Goal: Information Seeking & Learning: Find specific page/section

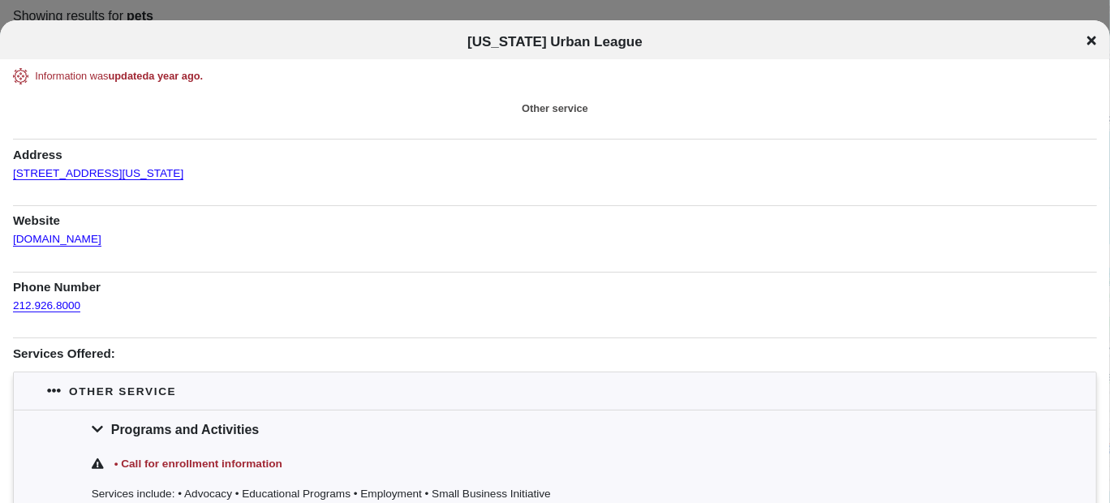
scroll to position [161, 0]
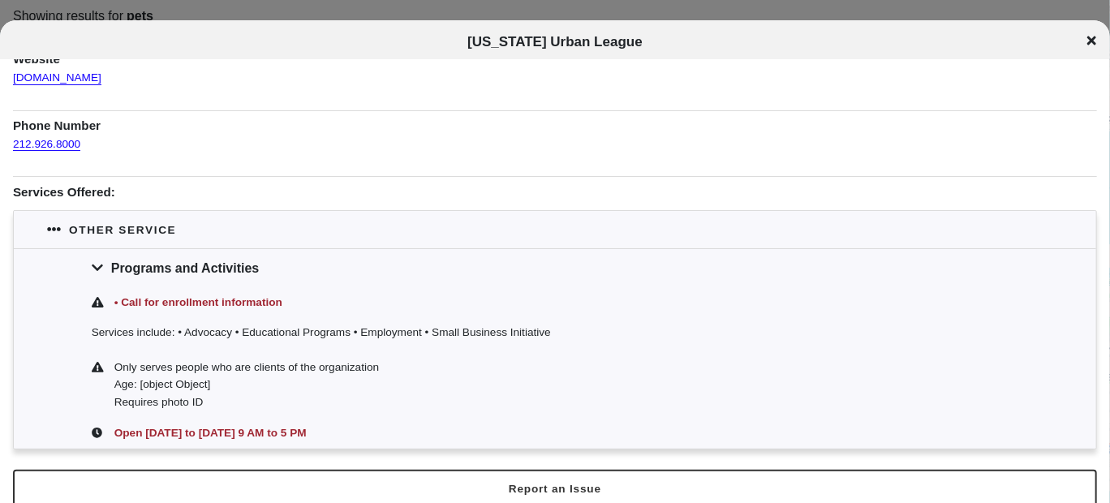
click at [1095, 41] on icon at bounding box center [1091, 40] width 9 height 13
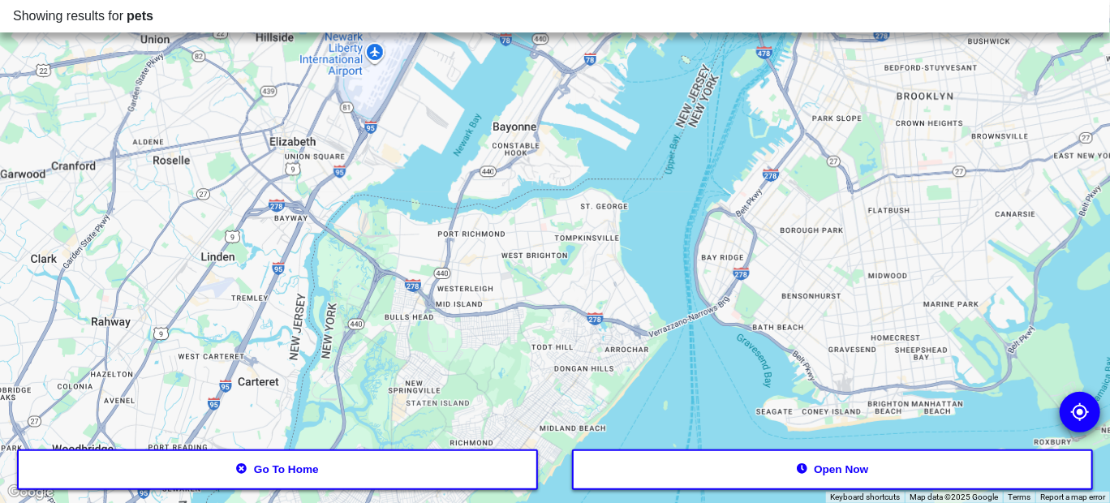
drag, startPoint x: 659, startPoint y: 360, endPoint x: 765, endPoint y: -6, distance: 381.8
click at [765, 0] on html "Showing results for pets ← Move left → Move right ↑ Move up ↓ Move down + Zoom …" at bounding box center [555, 0] width 1110 height 0
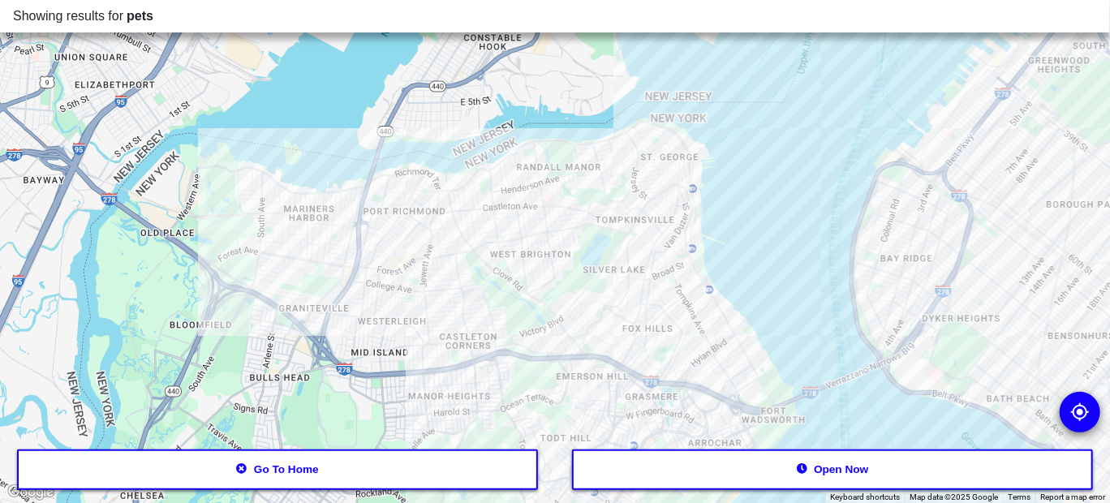
drag, startPoint x: 548, startPoint y: 346, endPoint x: 622, endPoint y: 219, distance: 146.5
click at [622, 219] on div at bounding box center [555, 251] width 1110 height 503
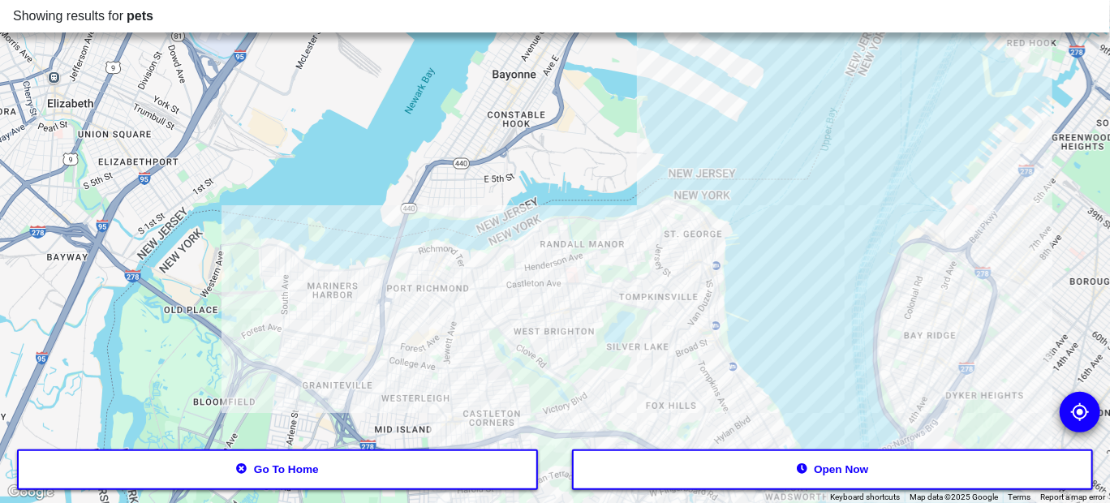
drag, startPoint x: 708, startPoint y: 166, endPoint x: 676, endPoint y: 302, distance: 139.9
click at [676, 302] on div at bounding box center [555, 251] width 1110 height 503
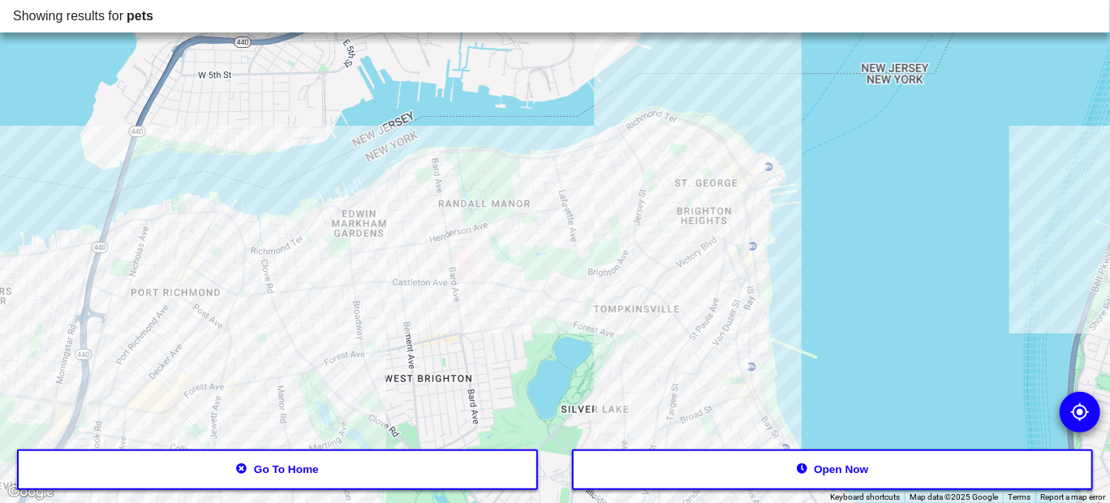
click at [716, 123] on div at bounding box center [555, 251] width 1110 height 503
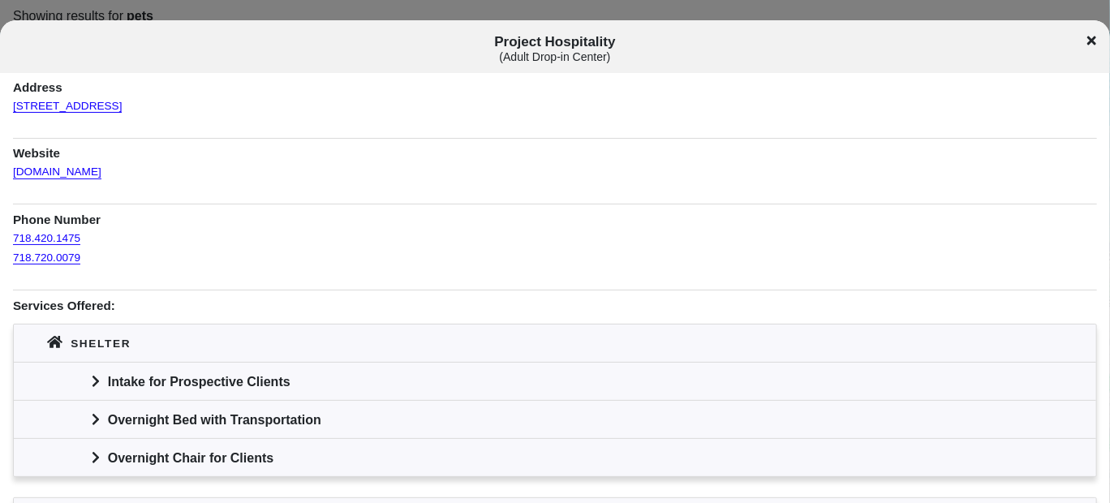
scroll to position [161, 0]
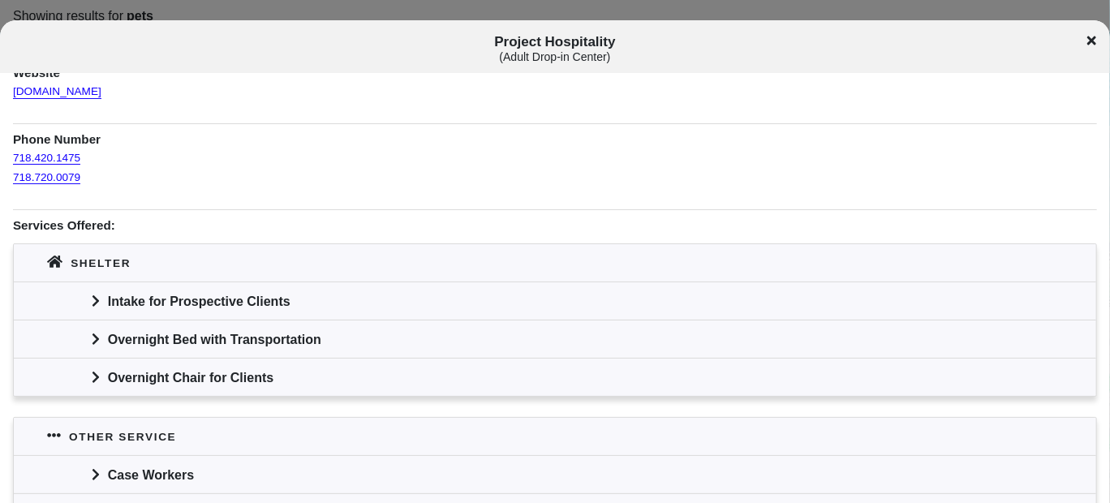
click at [153, 302] on div "Intake for Prospective Clients" at bounding box center [555, 301] width 1082 height 38
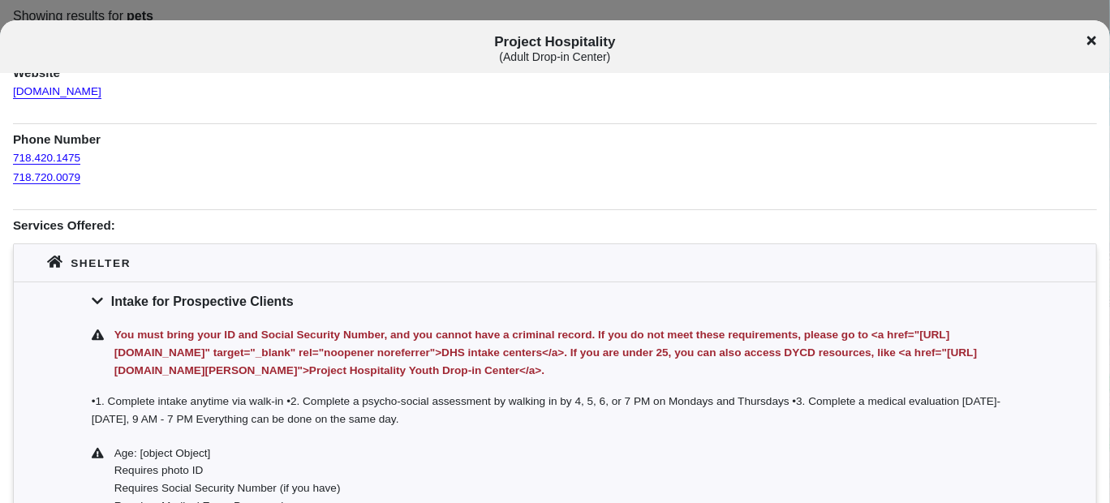
click at [1095, 41] on icon at bounding box center [1091, 40] width 9 height 9
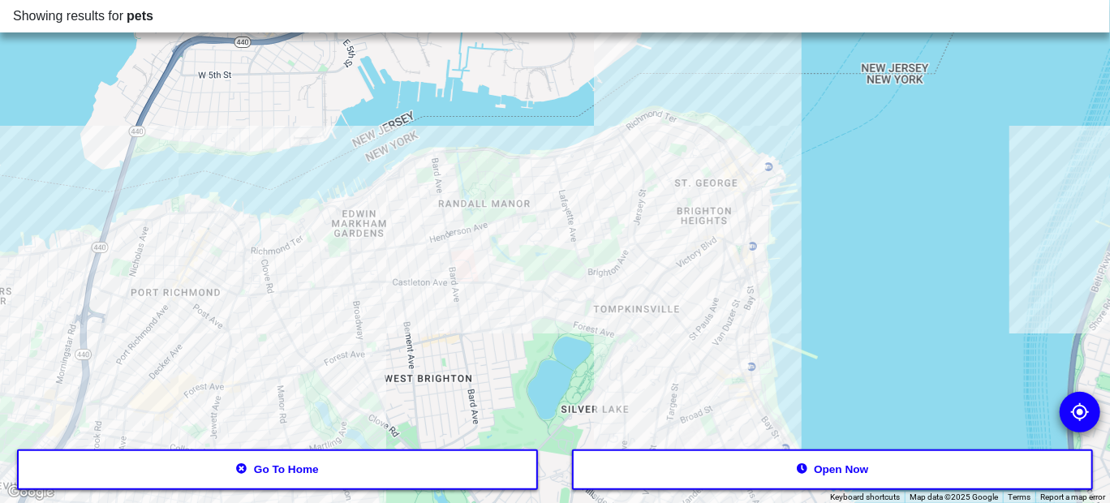
click at [428, 268] on div at bounding box center [555, 251] width 1110 height 503
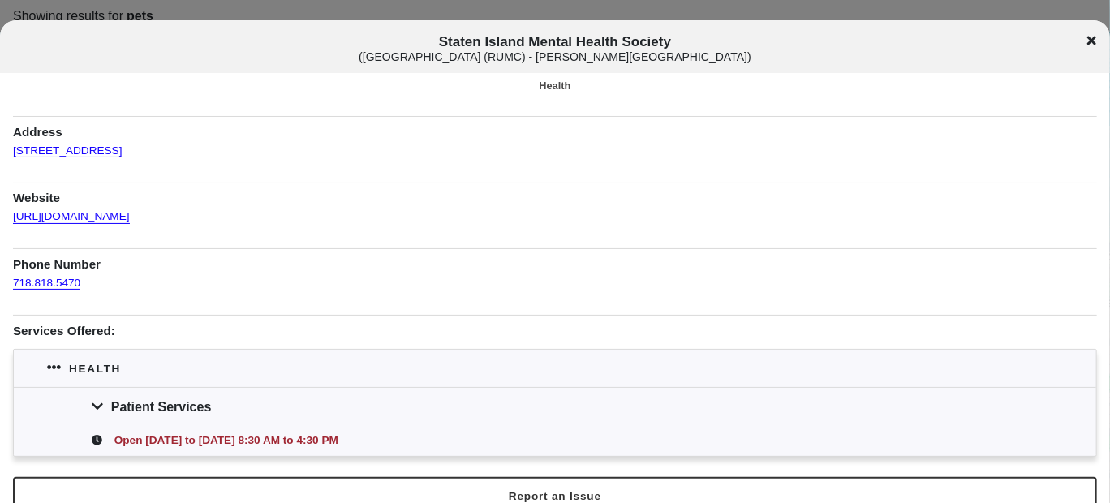
scroll to position [65, 0]
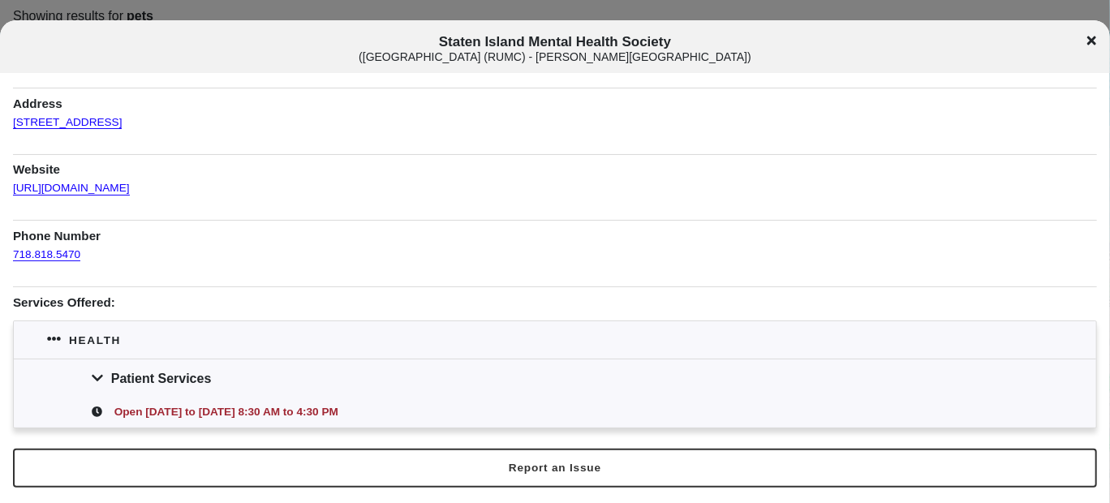
click at [1099, 45] on div "Staten Island Mental Health Society ( [GEOGRAPHIC_DATA] (RUMC) - [PERSON_NAME] …" at bounding box center [555, 49] width 1110 height 30
click at [1091, 37] on icon at bounding box center [1091, 40] width 9 height 9
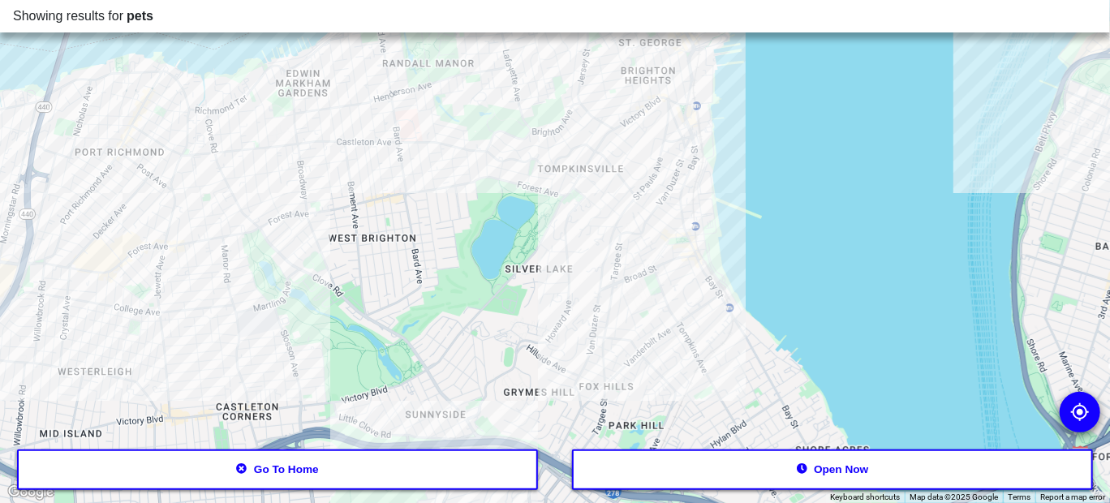
drag, startPoint x: 652, startPoint y: 393, endPoint x: 596, endPoint y: 251, distance: 152.9
click at [596, 251] on div at bounding box center [555, 251] width 1110 height 503
click at [651, 237] on div at bounding box center [555, 251] width 1110 height 503
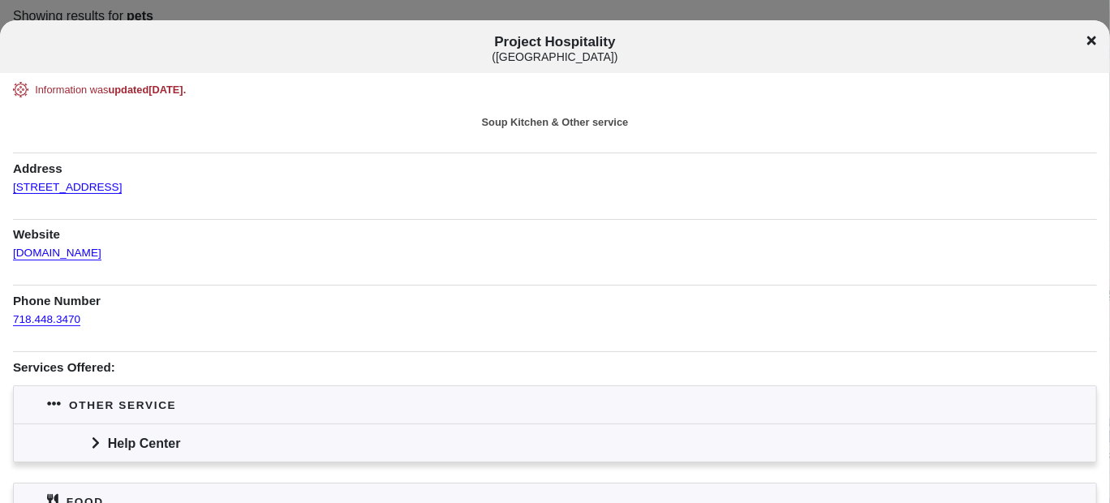
scroll to position [81, 0]
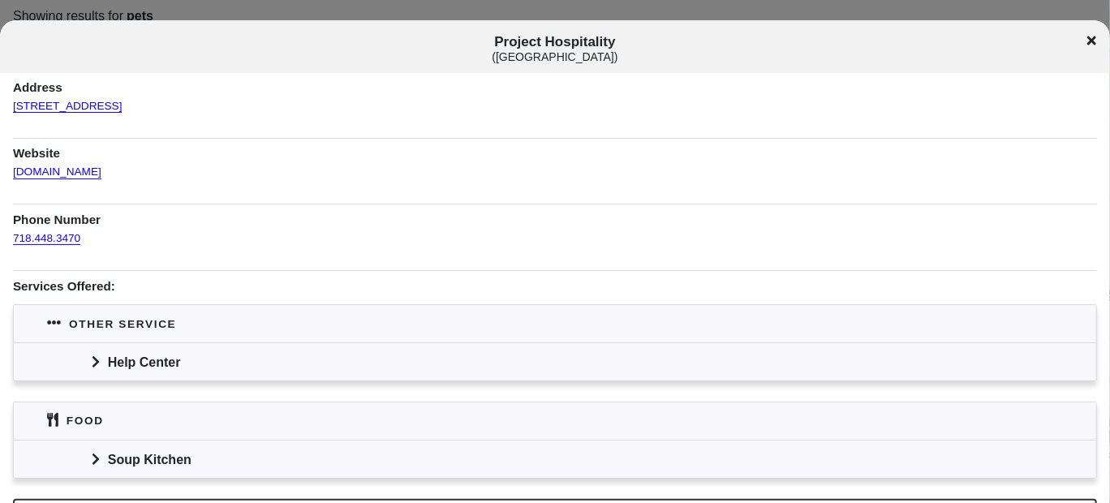
click at [1089, 46] on div "Project Hospitality ( [GEOGRAPHIC_DATA] )" at bounding box center [555, 49] width 1110 height 30
click at [1089, 39] on icon at bounding box center [1091, 40] width 9 height 13
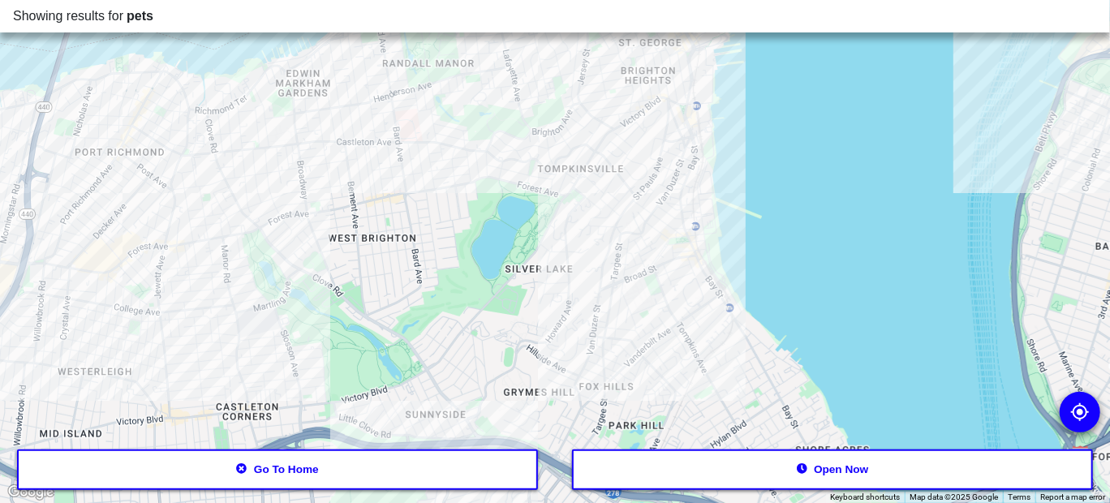
click at [731, 321] on div at bounding box center [555, 251] width 1110 height 503
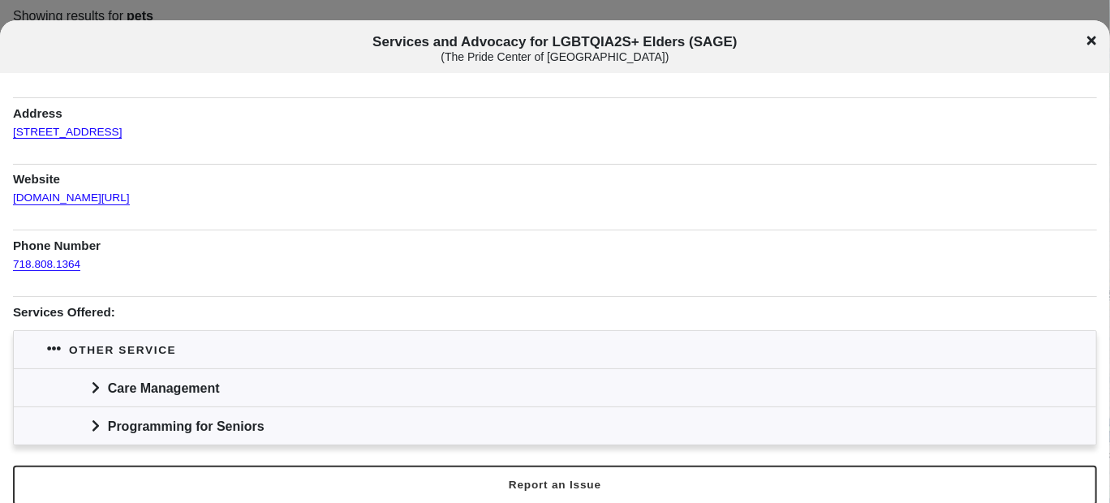
scroll to position [73, 0]
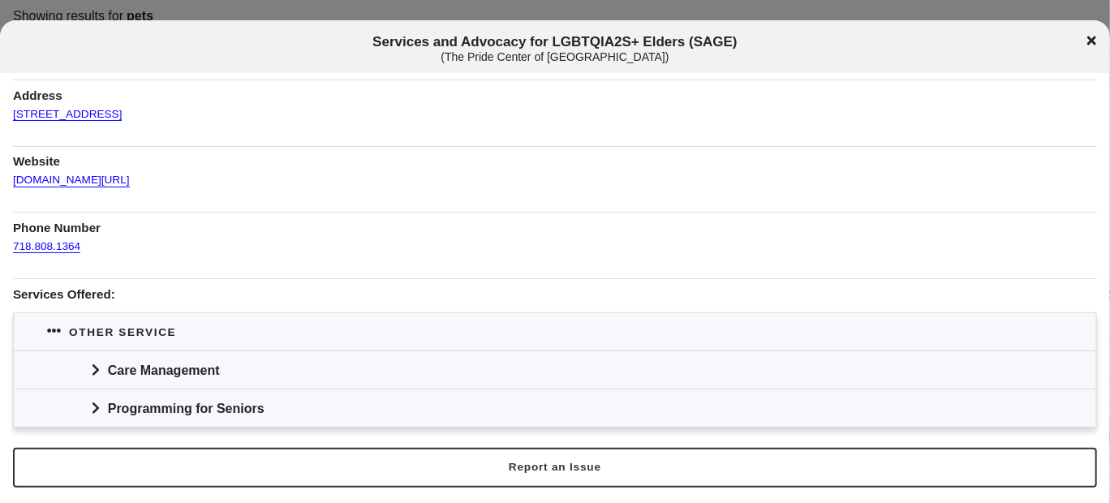
click at [153, 366] on div "Care Management" at bounding box center [555, 370] width 1082 height 38
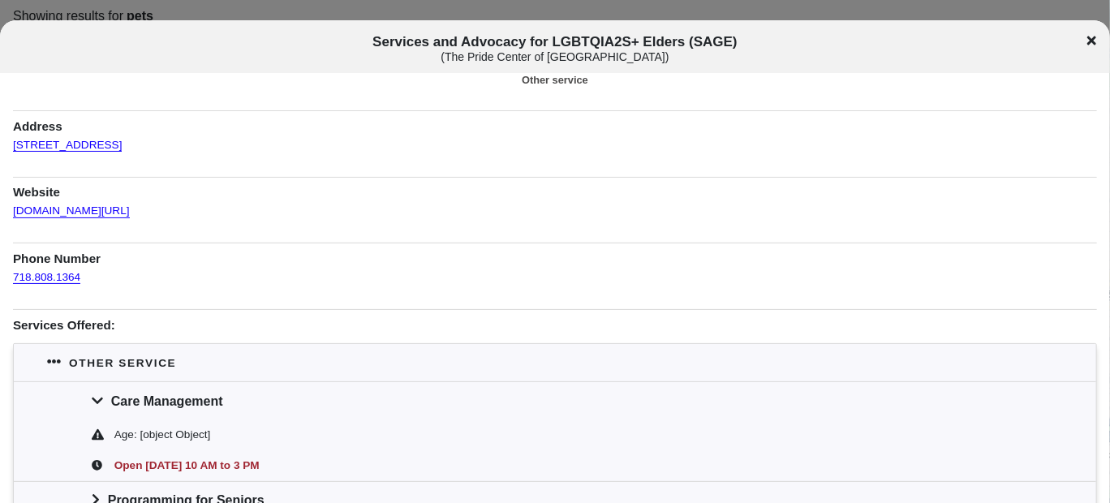
scroll to position [0, 0]
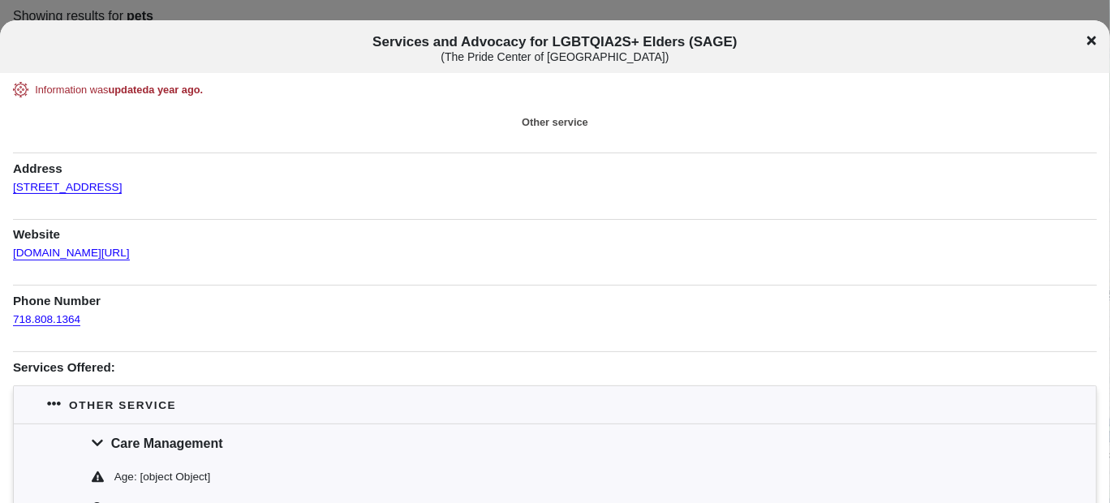
click at [1096, 42] on div "Services and Advocacy for LGBTQIA2S+ Elders (SAGE) ( The Pride Center of [GEOGR…" at bounding box center [555, 49] width 1110 height 30
click at [1093, 41] on icon at bounding box center [1091, 40] width 9 height 9
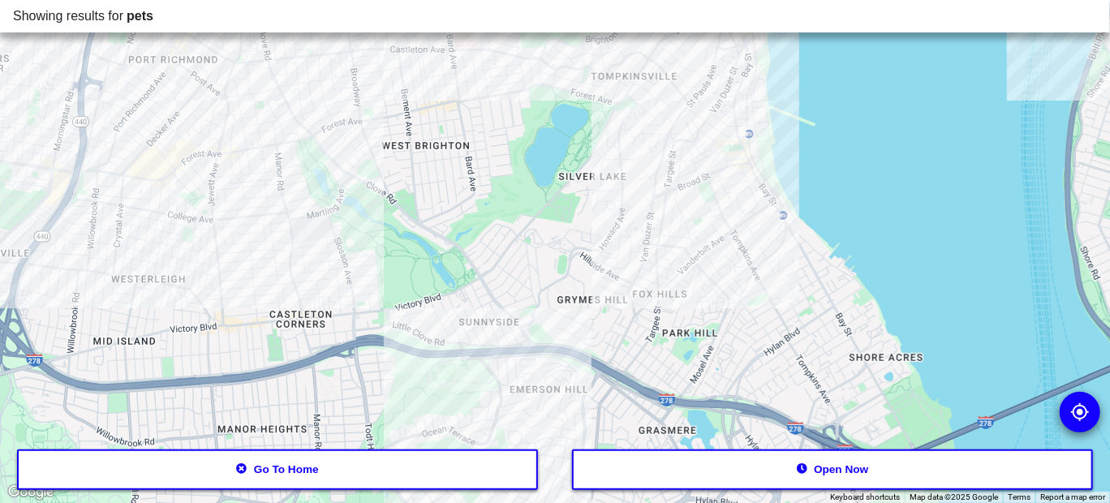
drag, startPoint x: 587, startPoint y: 307, endPoint x: 656, endPoint y: 167, distance: 155.7
click at [664, 164] on div at bounding box center [555, 251] width 1110 height 503
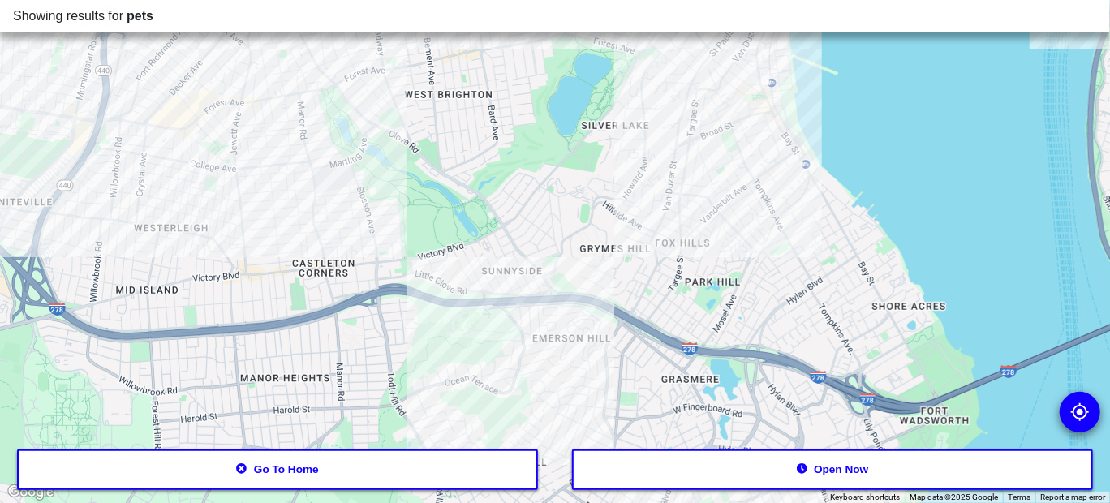
click at [498, 285] on div at bounding box center [555, 251] width 1110 height 503
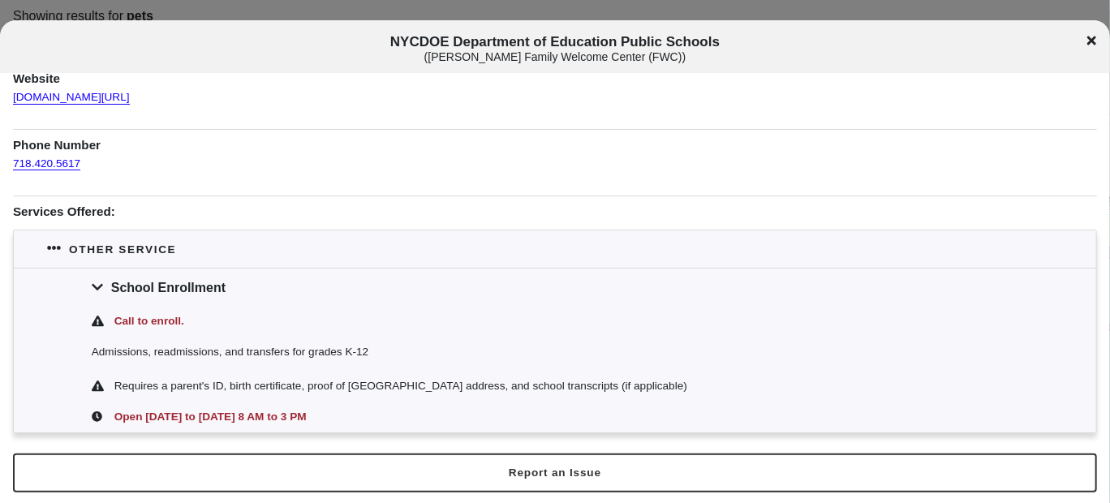
scroll to position [161, 0]
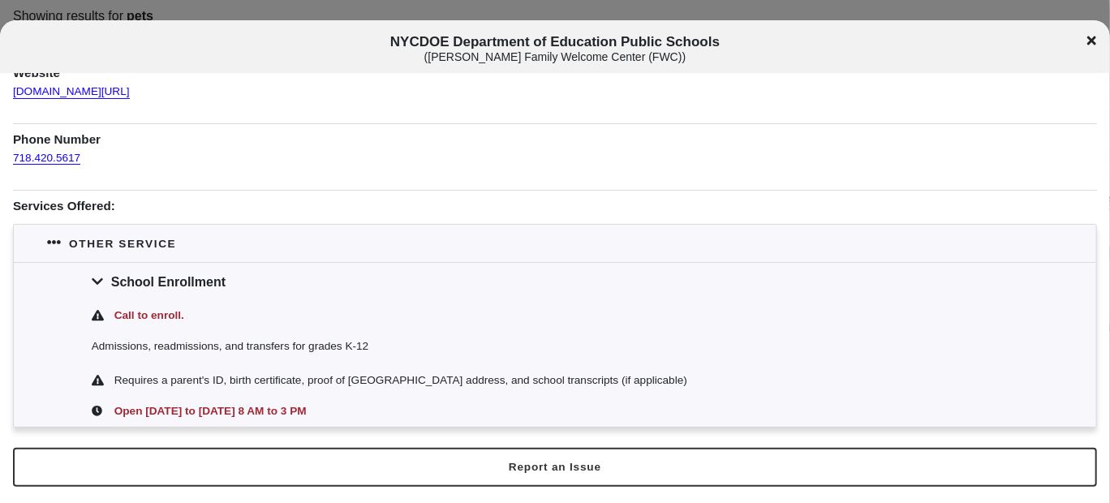
click at [1094, 45] on icon at bounding box center [1091, 40] width 9 height 13
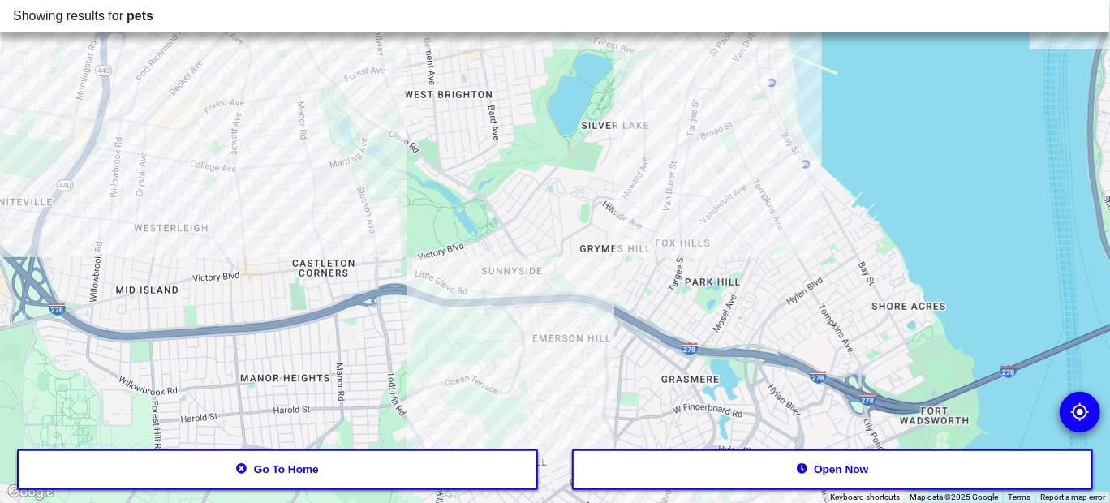
click at [494, 295] on div at bounding box center [555, 251] width 1110 height 503
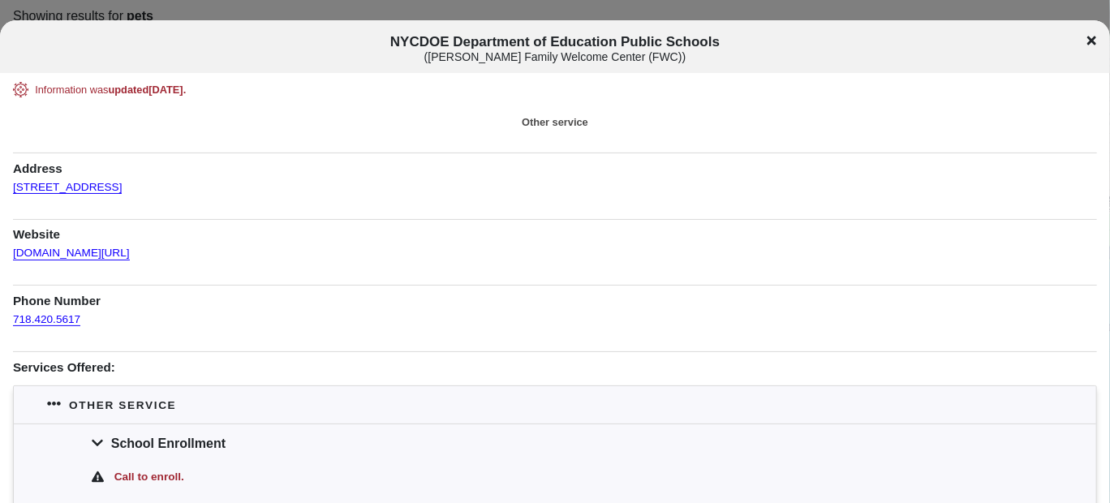
click at [1094, 37] on icon at bounding box center [1091, 40] width 9 height 9
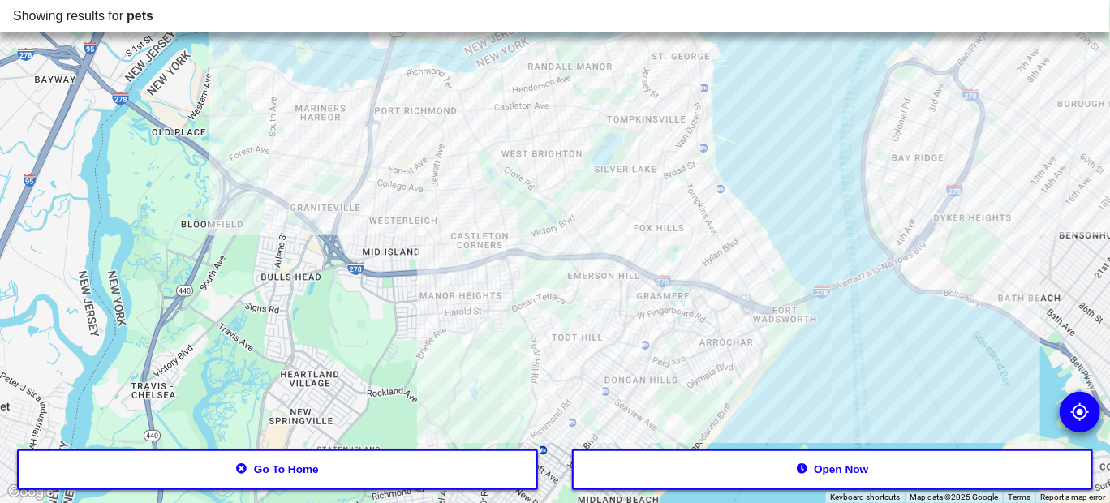
click at [655, 385] on div at bounding box center [555, 251] width 1110 height 503
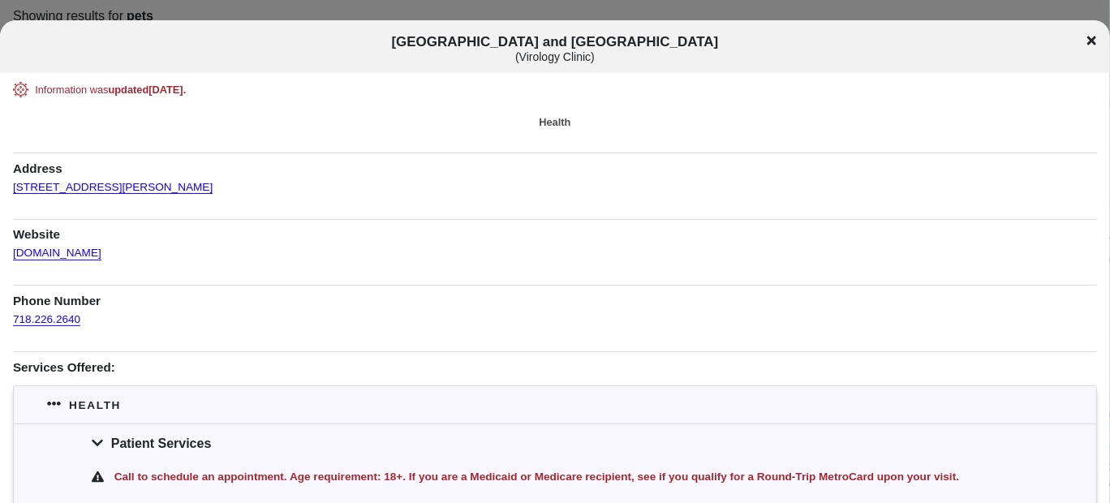
click at [1090, 40] on icon at bounding box center [1091, 40] width 9 height 9
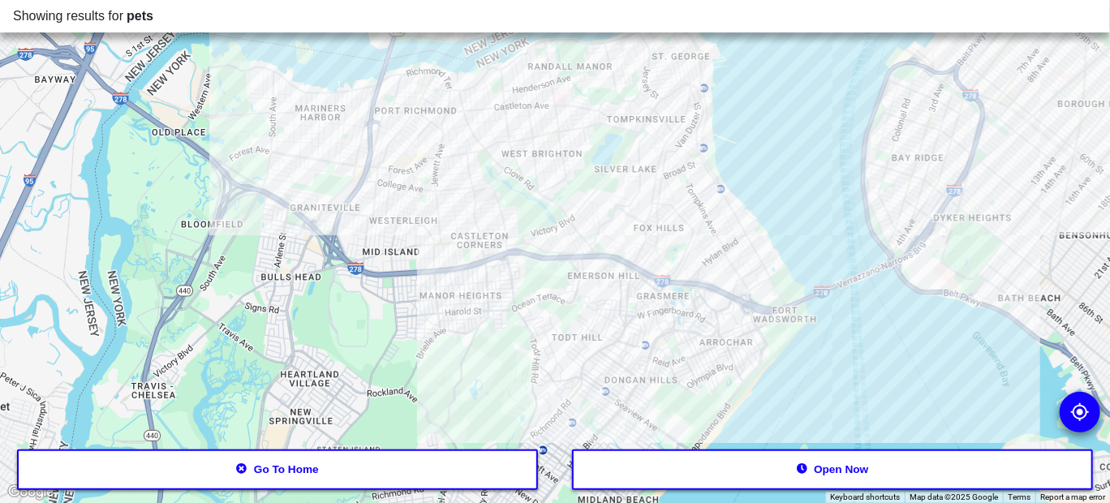
click at [659, 394] on div at bounding box center [555, 251] width 1110 height 503
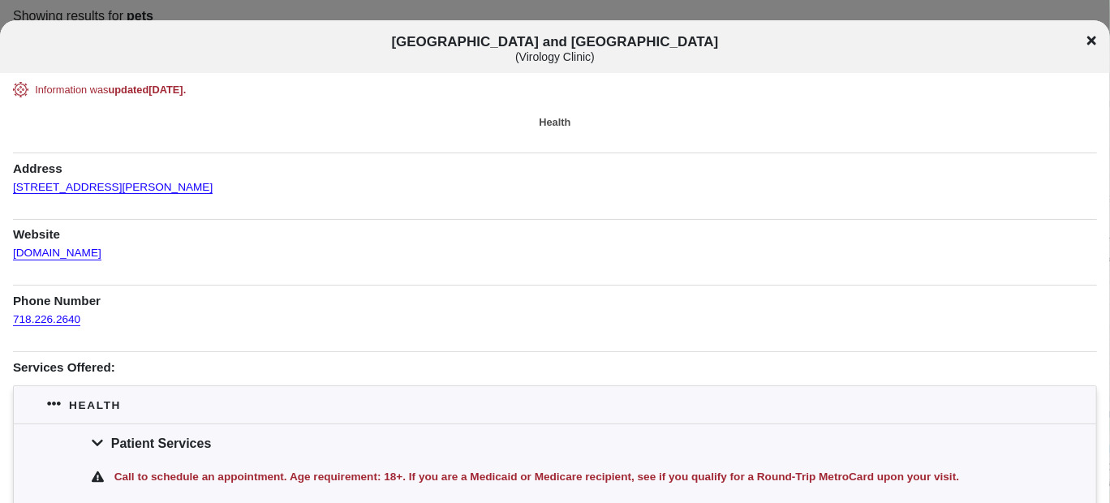
scroll to position [81, 0]
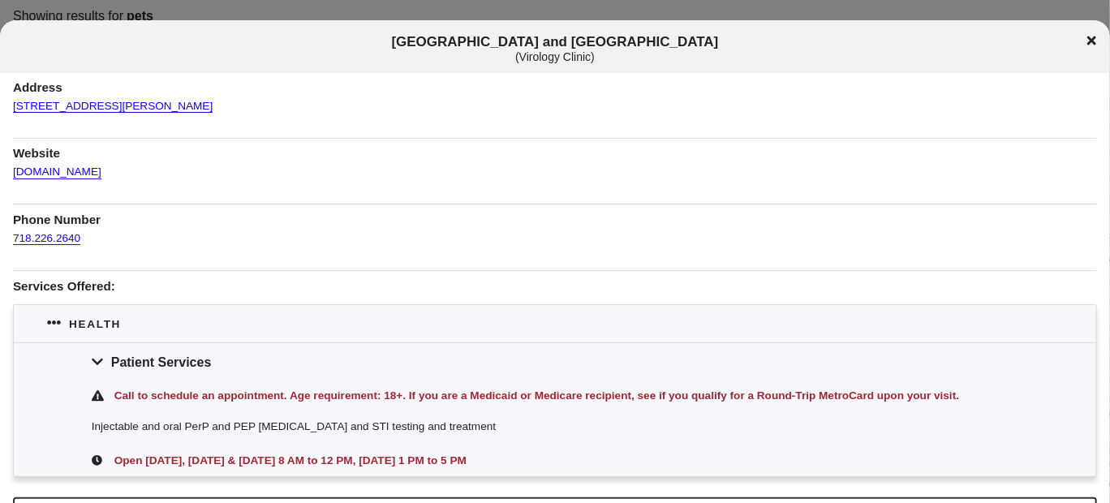
click at [1083, 41] on div "[GEOGRAPHIC_DATA] and [GEOGRAPHIC_DATA] ( Virology Clinic )" at bounding box center [555, 49] width 1110 height 30
click at [1091, 41] on icon at bounding box center [1091, 40] width 9 height 9
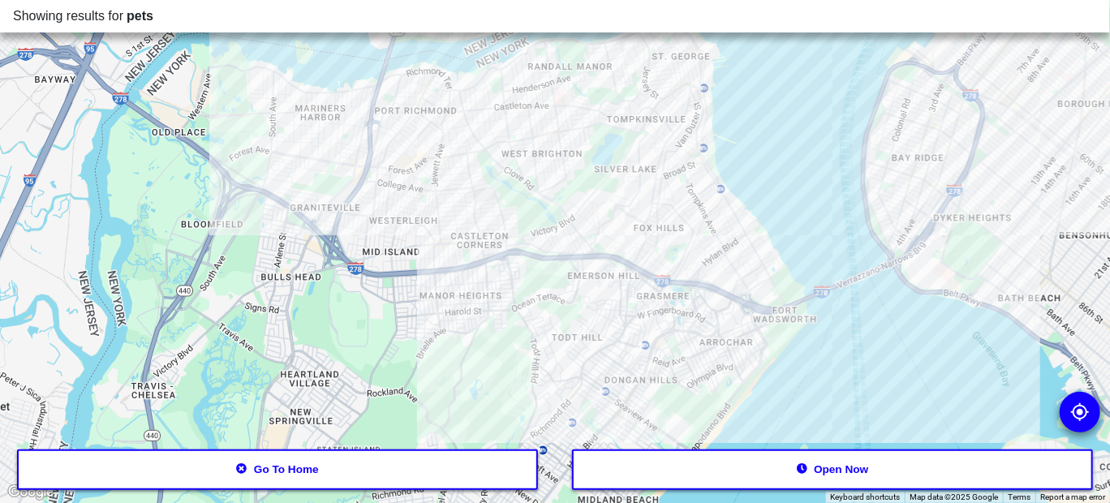
click at [263, 130] on div at bounding box center [555, 251] width 1110 height 503
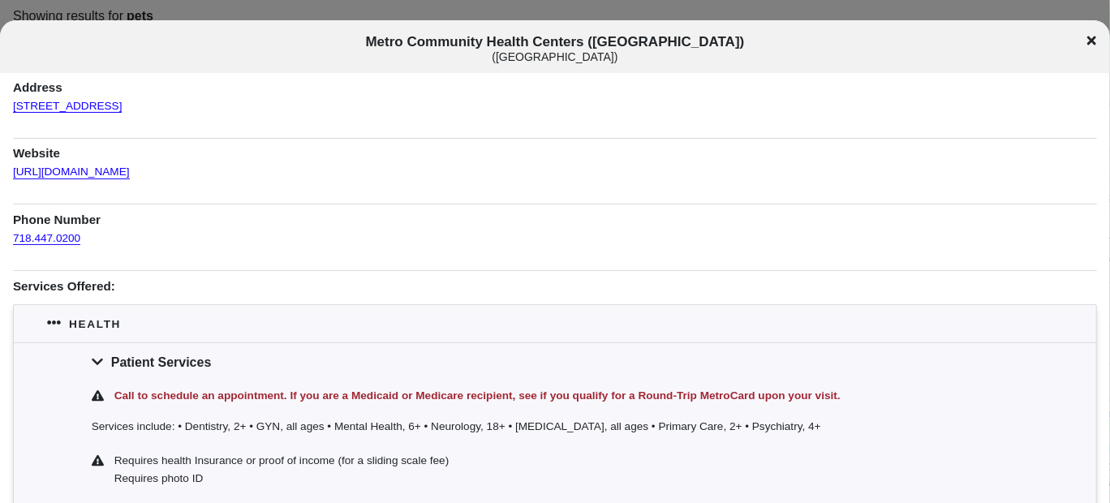
scroll to position [161, 0]
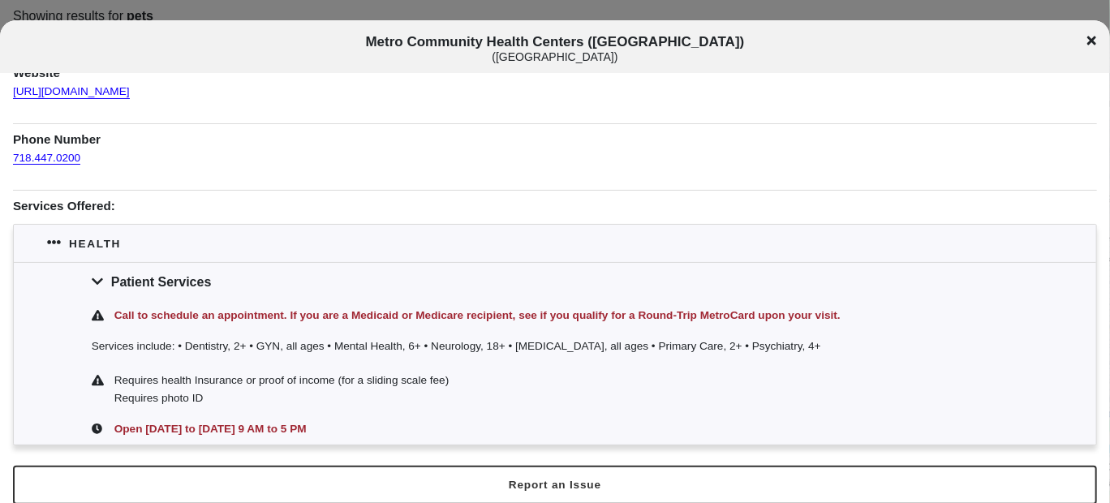
click at [1088, 41] on icon at bounding box center [1091, 40] width 9 height 13
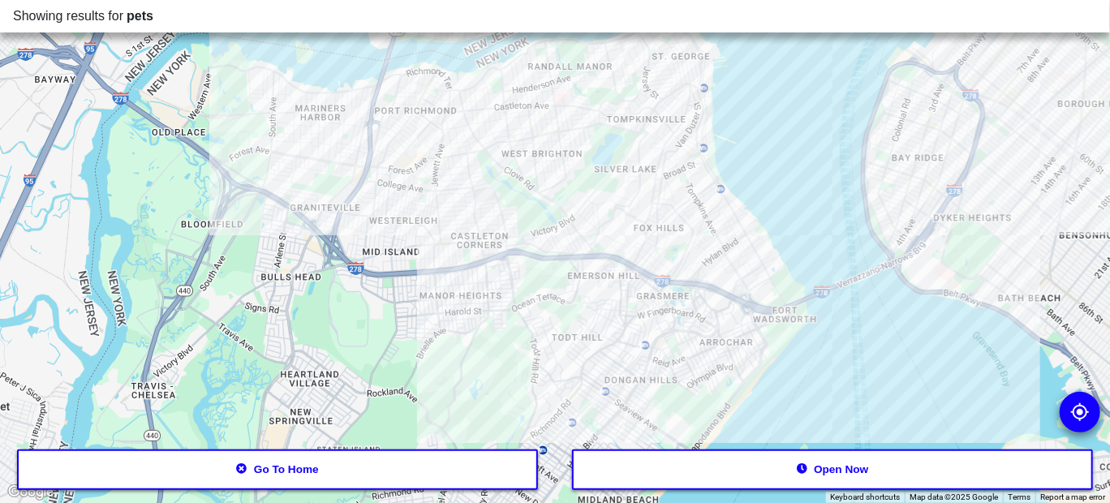
click at [653, 387] on div at bounding box center [555, 251] width 1110 height 503
